Goal: Communication & Community: Answer question/provide support

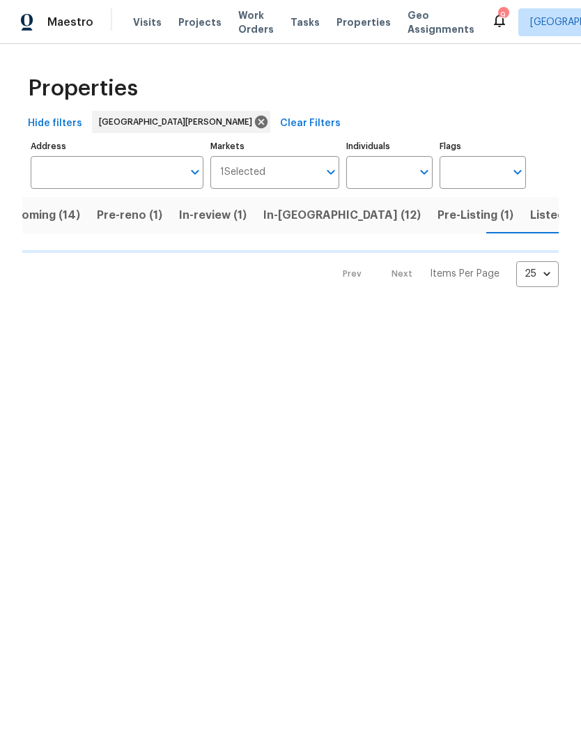
scroll to position [0, 32]
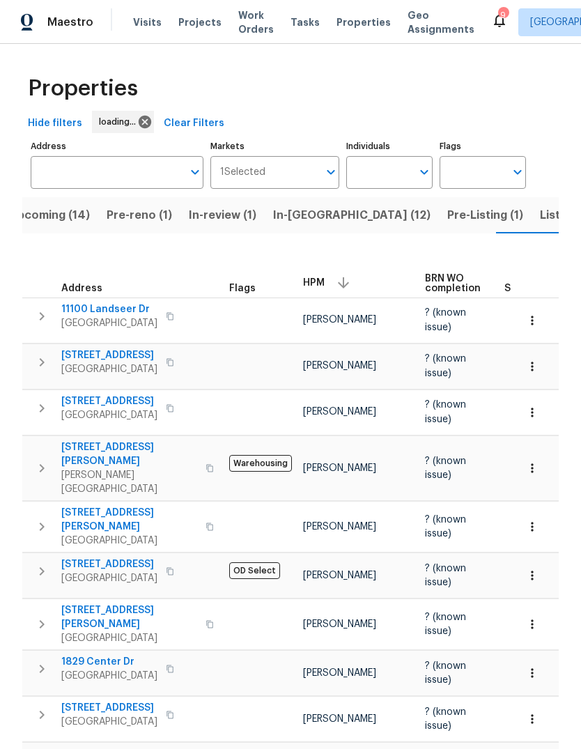
scroll to position [0, 32]
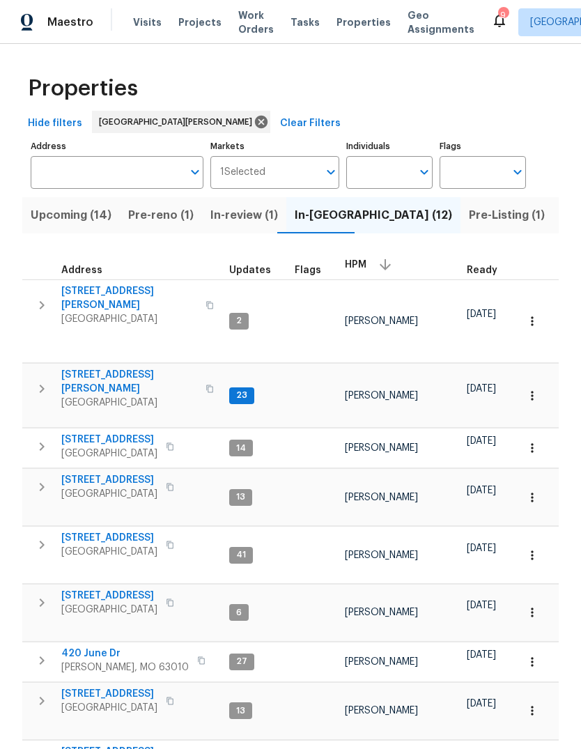
click at [128, 368] on span "[STREET_ADDRESS][PERSON_NAME]" at bounding box center [129, 382] width 136 height 28
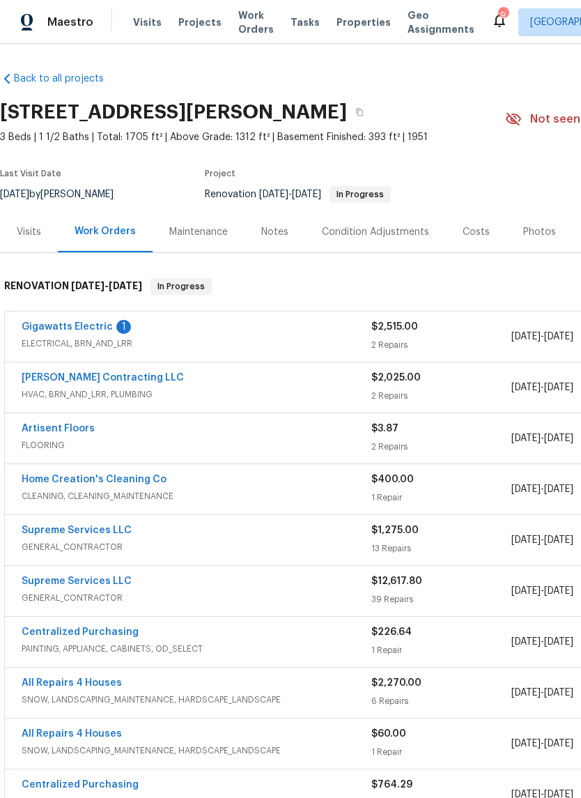
click at [116, 327] on div "1" at bounding box center [123, 327] width 15 height 14
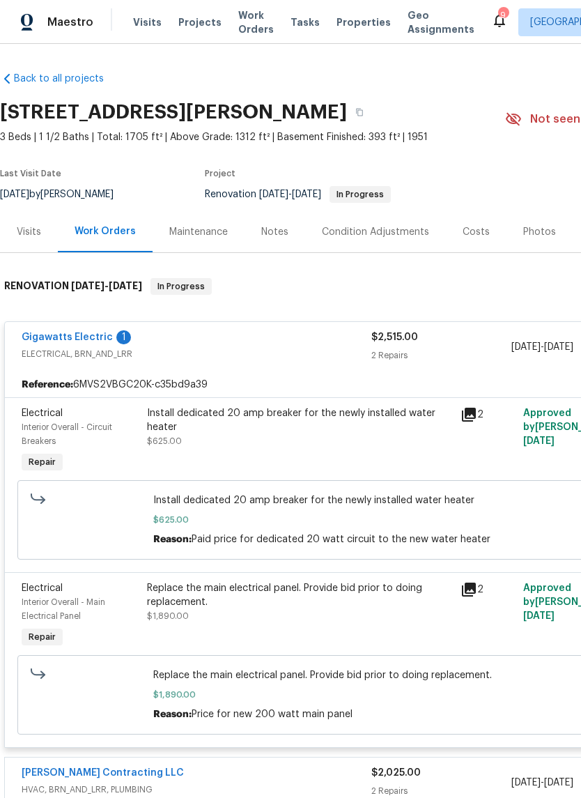
click at [98, 341] on link "Gigawatts Electric" at bounding box center [67, 337] width 91 height 10
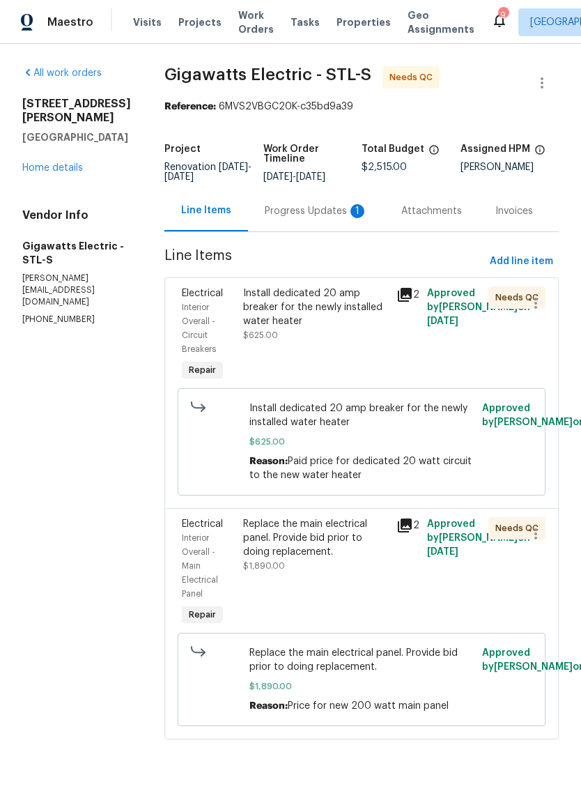
click at [339, 207] on div "Progress Updates 1" at bounding box center [316, 211] width 103 height 14
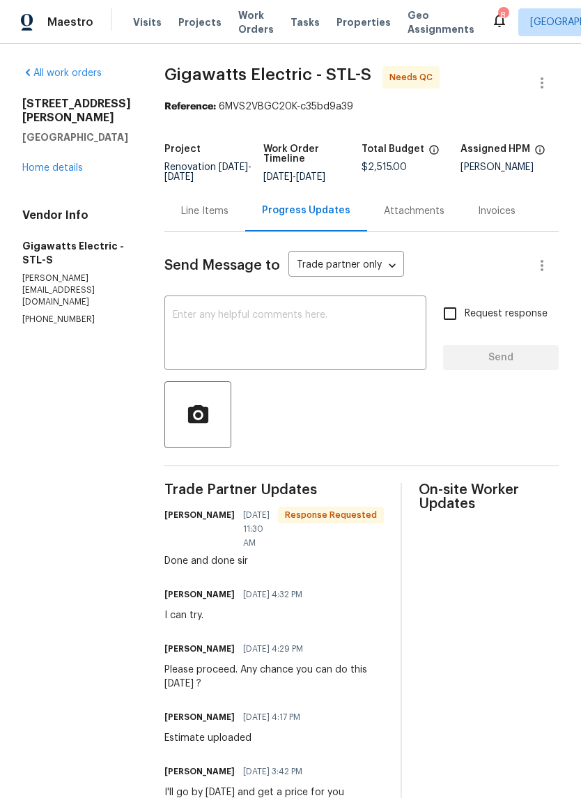
click at [347, 330] on textarea at bounding box center [295, 334] width 245 height 49
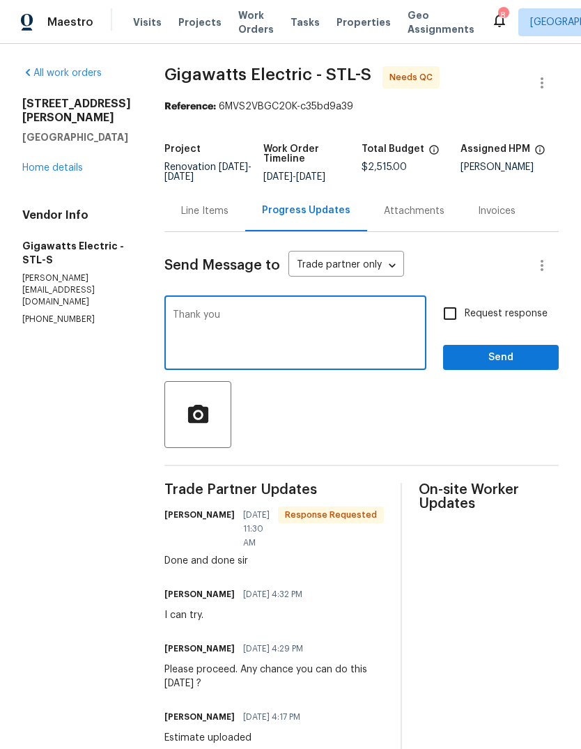
type textarea "Thank you"
click at [525, 358] on span "Send" at bounding box center [500, 357] width 93 height 17
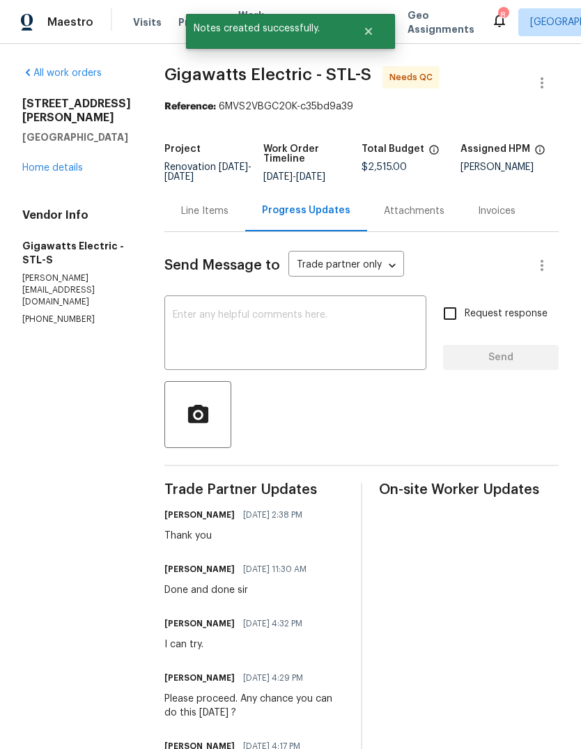
click at [226, 211] on div "Line Items" at bounding box center [204, 211] width 47 height 14
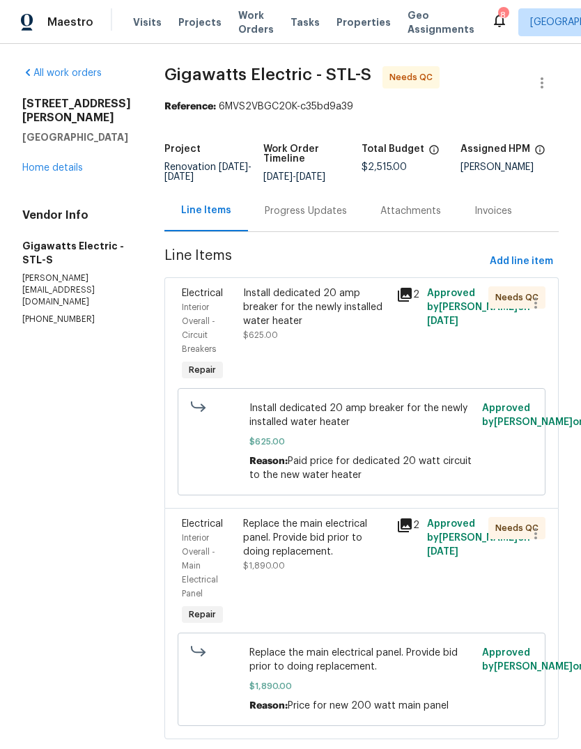
click at [339, 334] on div "Install dedicated 20 amp breaker for the newly installed water heater $625.00" at bounding box center [315, 314] width 145 height 56
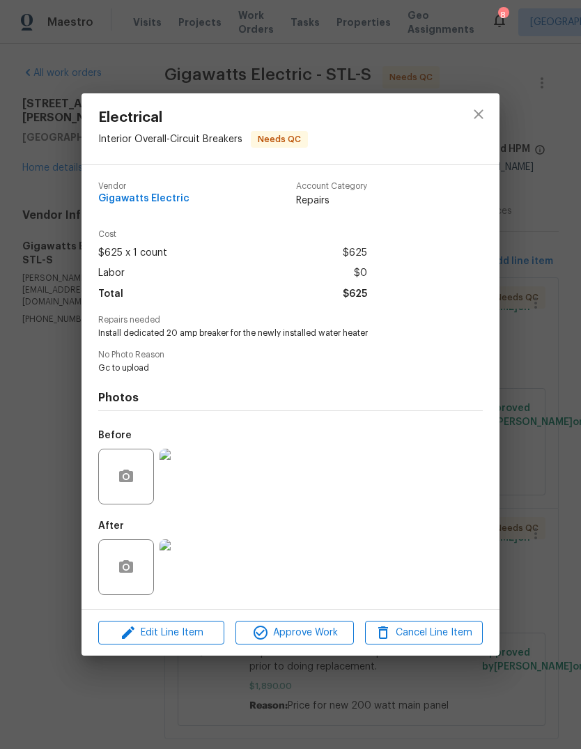
click at [192, 574] on img at bounding box center [188, 567] width 56 height 56
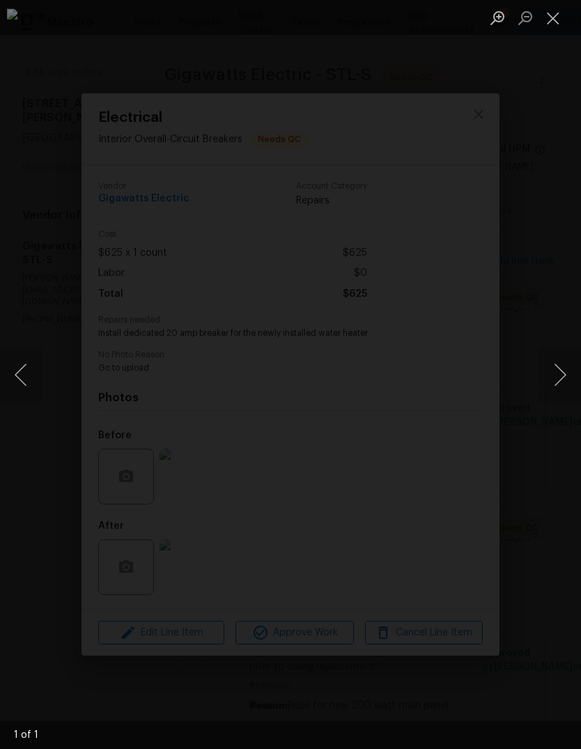
click at [553, 24] on button "Close lightbox" at bounding box center [553, 18] width 28 height 24
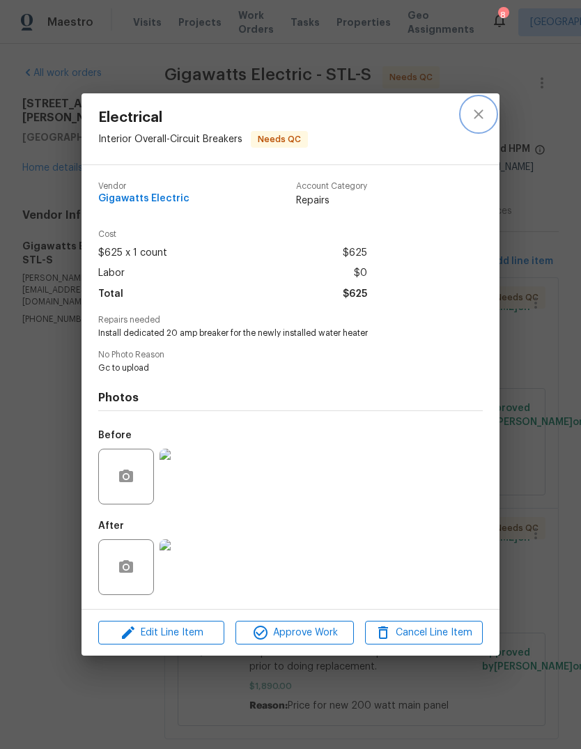
click at [487, 115] on button "close" at bounding box center [478, 114] width 33 height 33
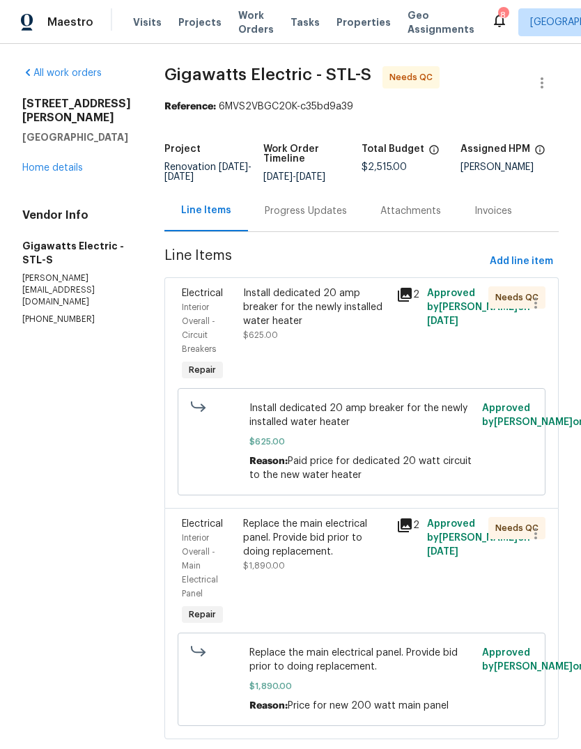
click at [60, 163] on link "Home details" at bounding box center [52, 168] width 61 height 10
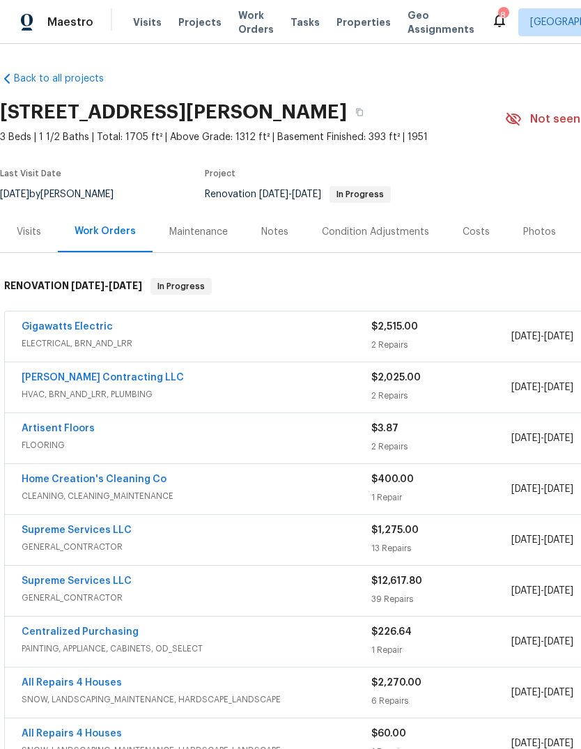
click at [97, 330] on link "Gigawatts Electric" at bounding box center [67, 327] width 91 height 10
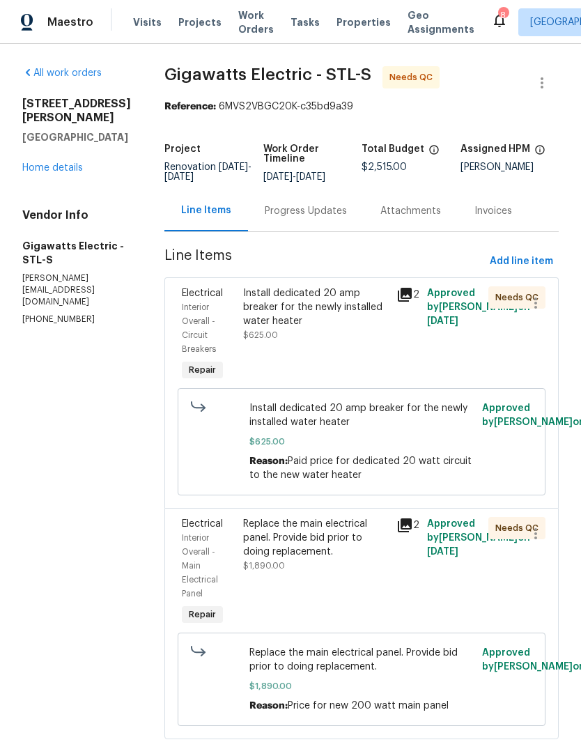
click at [343, 217] on div "Progress Updates" at bounding box center [306, 211] width 82 height 14
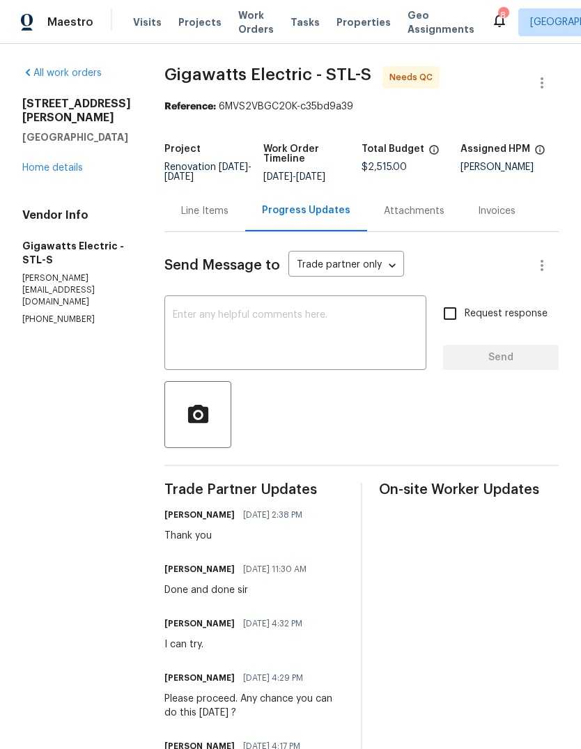
click at [332, 337] on textarea at bounding box center [295, 334] width 245 height 49
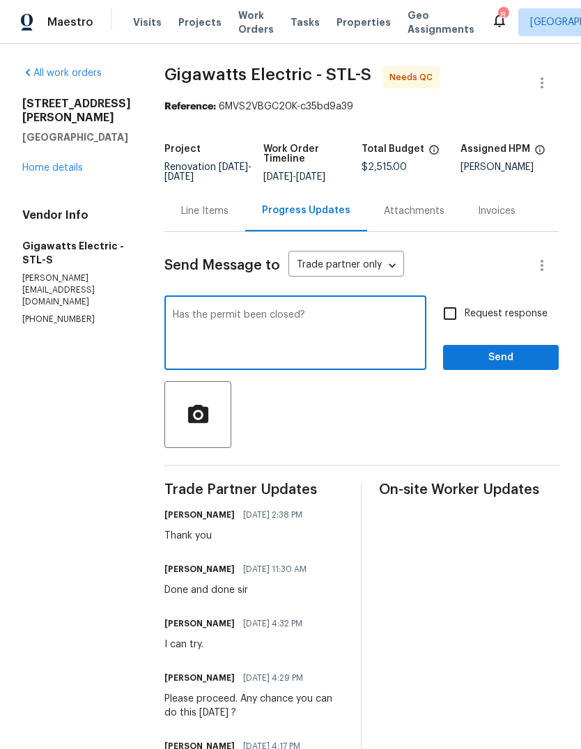
type textarea "Has the permit been closed?"
click at [531, 314] on span "Request response" at bounding box center [506, 314] width 83 height 15
click at [465, 314] on input "Request response" at bounding box center [450, 313] width 29 height 29
checkbox input "true"
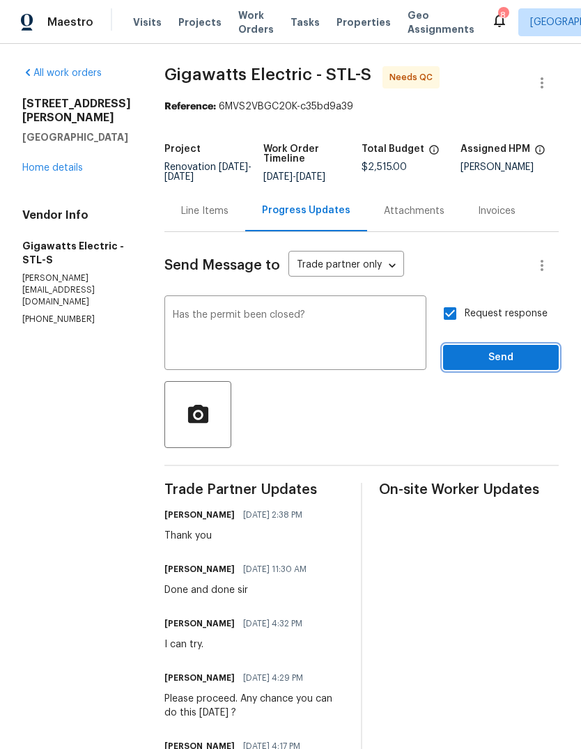
click at [537, 359] on span "Send" at bounding box center [500, 357] width 93 height 17
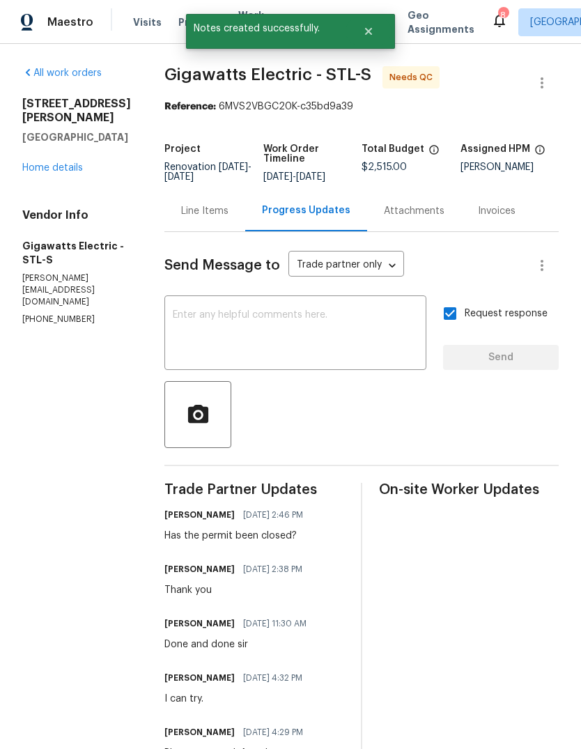
click at [68, 172] on div "All work orders [STREET_ADDRESS][PERSON_NAME] Home details Vendor Info Gigawatt…" at bounding box center [76, 196] width 109 height 260
click at [69, 163] on link "Home details" at bounding box center [52, 168] width 61 height 10
